Goal: Obtain resource: Obtain resource

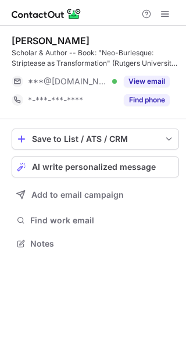
scroll to position [235, 186]
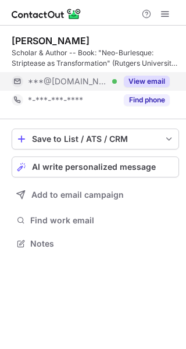
click at [160, 81] on button "View email" at bounding box center [147, 82] width 46 height 12
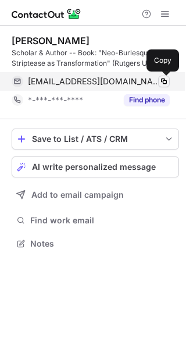
click at [163, 81] on span at bounding box center [163, 81] width 9 height 9
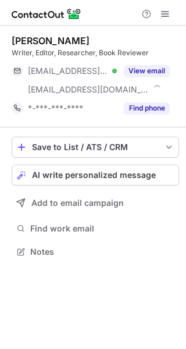
scroll to position [243, 186]
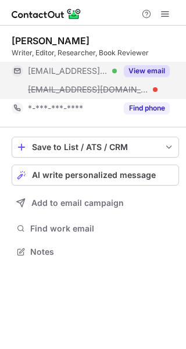
click at [151, 68] on button "View email" at bounding box center [147, 71] width 46 height 12
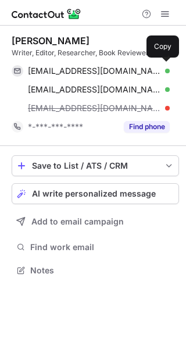
scroll to position [262, 186]
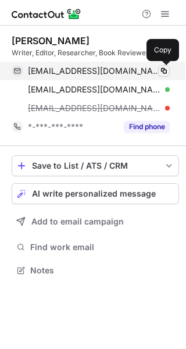
click at [167, 70] on span at bounding box center [163, 70] width 9 height 9
